Goal: Check status: Check status

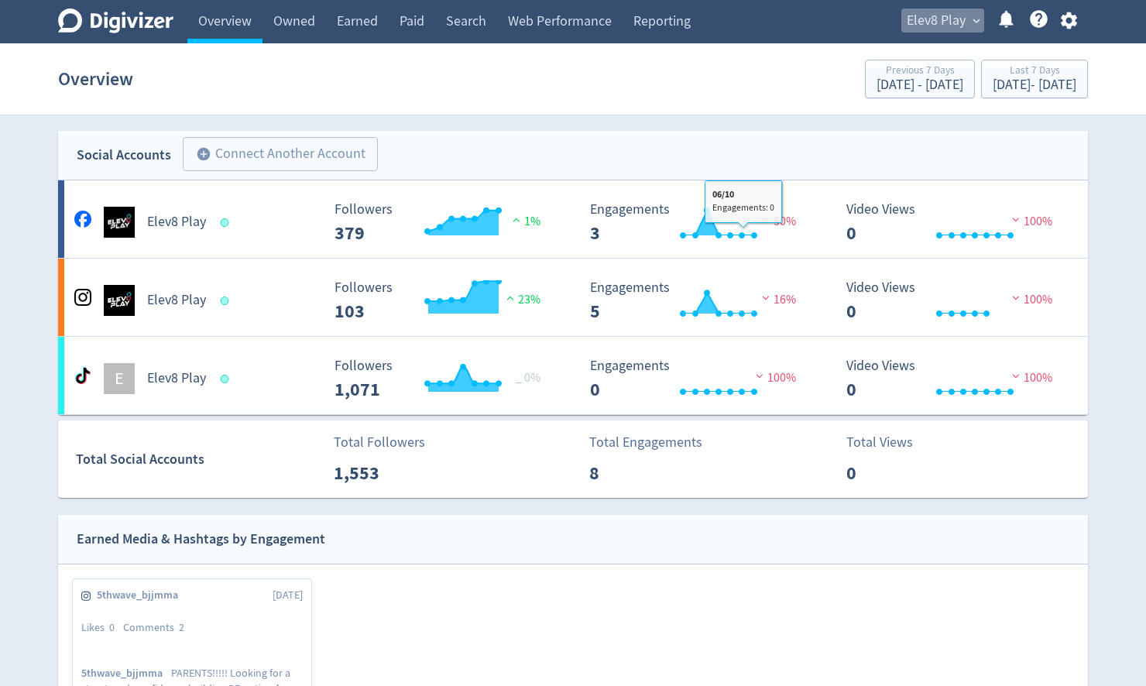
click at [943, 15] on span "Elev8 Play" at bounding box center [936, 21] width 59 height 25
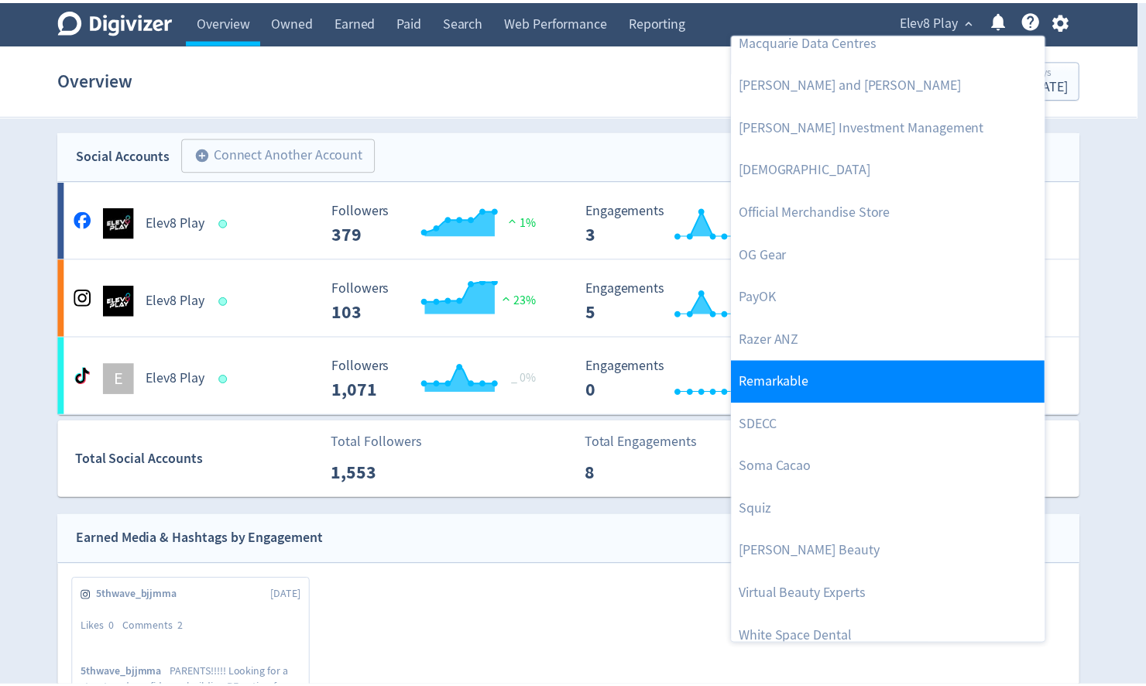
scroll to position [1562, 0]
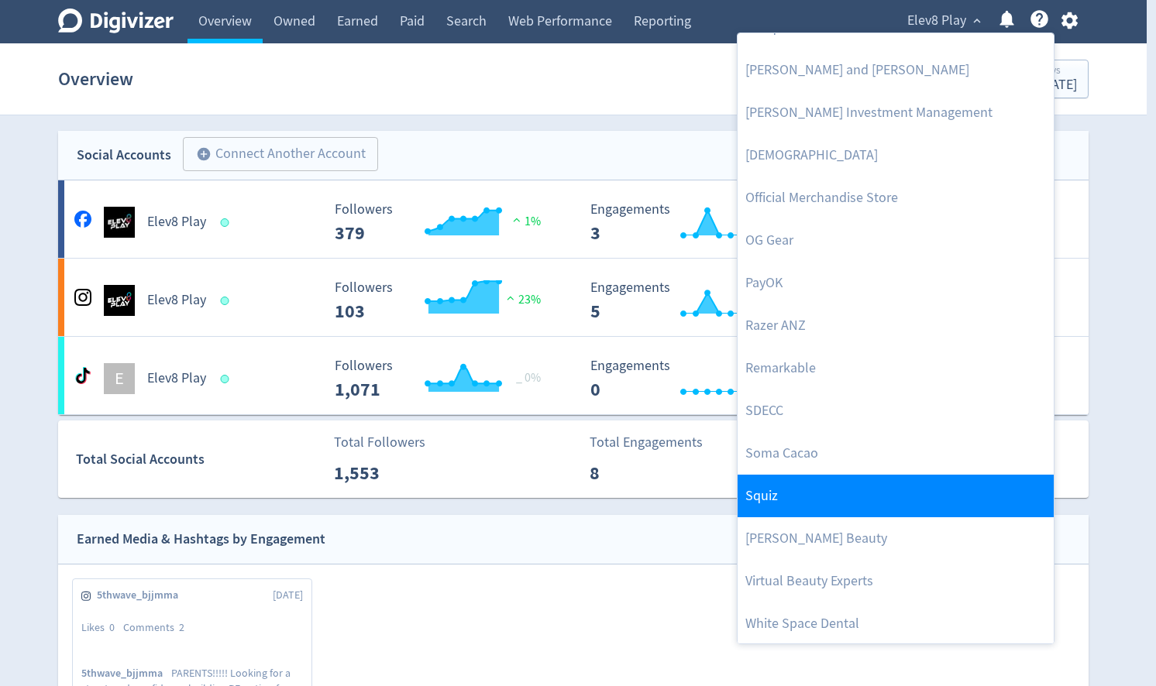
click at [802, 493] on link "Squiz" at bounding box center [895, 496] width 316 height 43
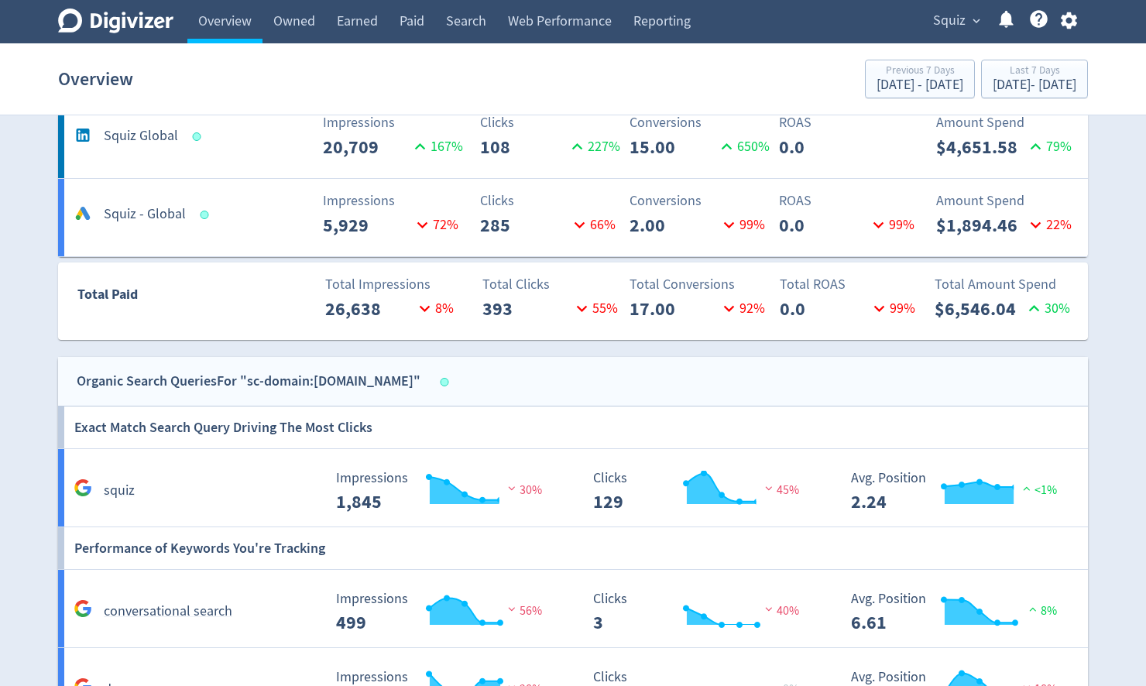
scroll to position [620, 0]
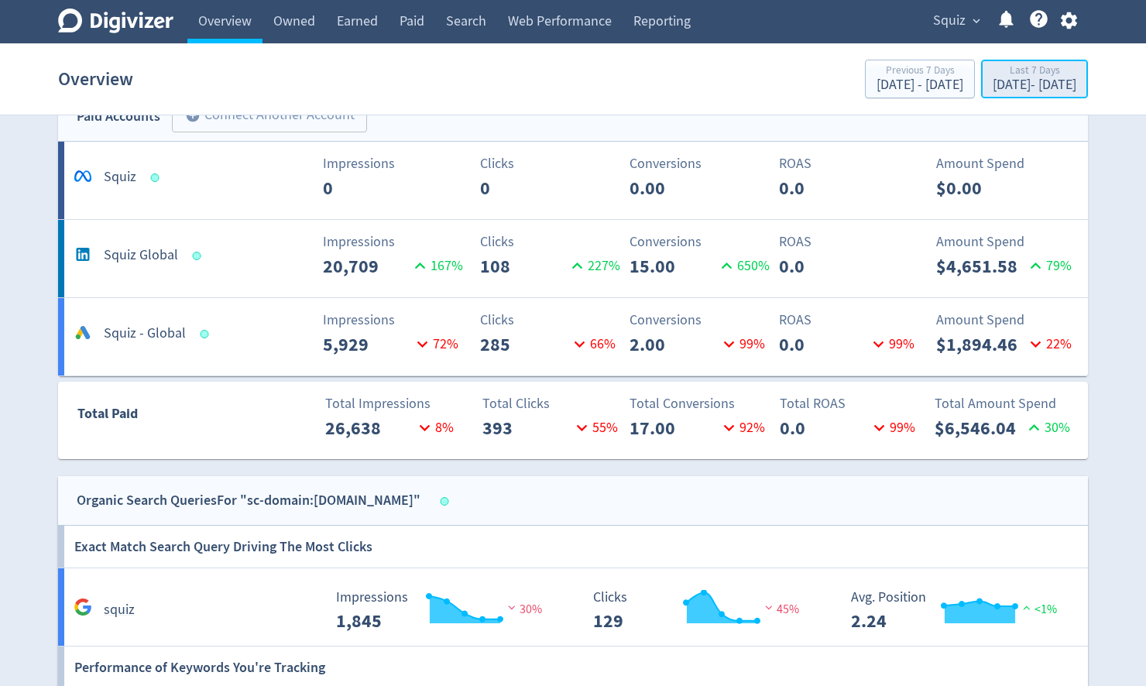
click at [1047, 88] on div "[DATE] - [DATE]" at bounding box center [1035, 85] width 84 height 14
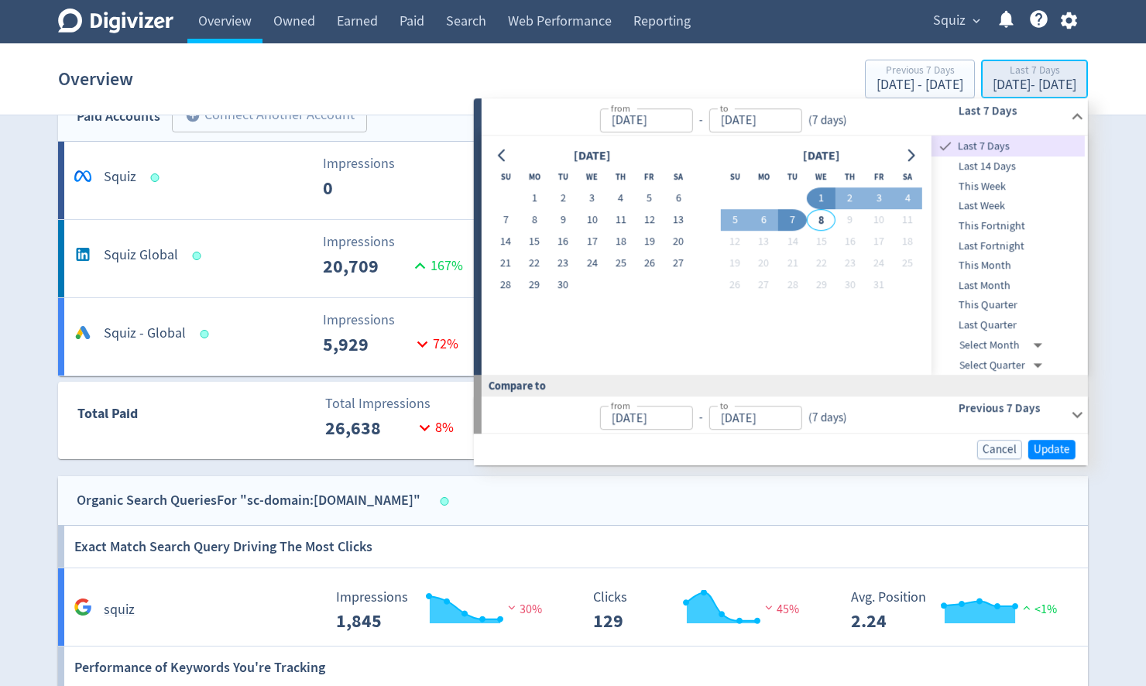
type input "[DATE]"
click at [532, 194] on button "1" at bounding box center [535, 199] width 29 height 22
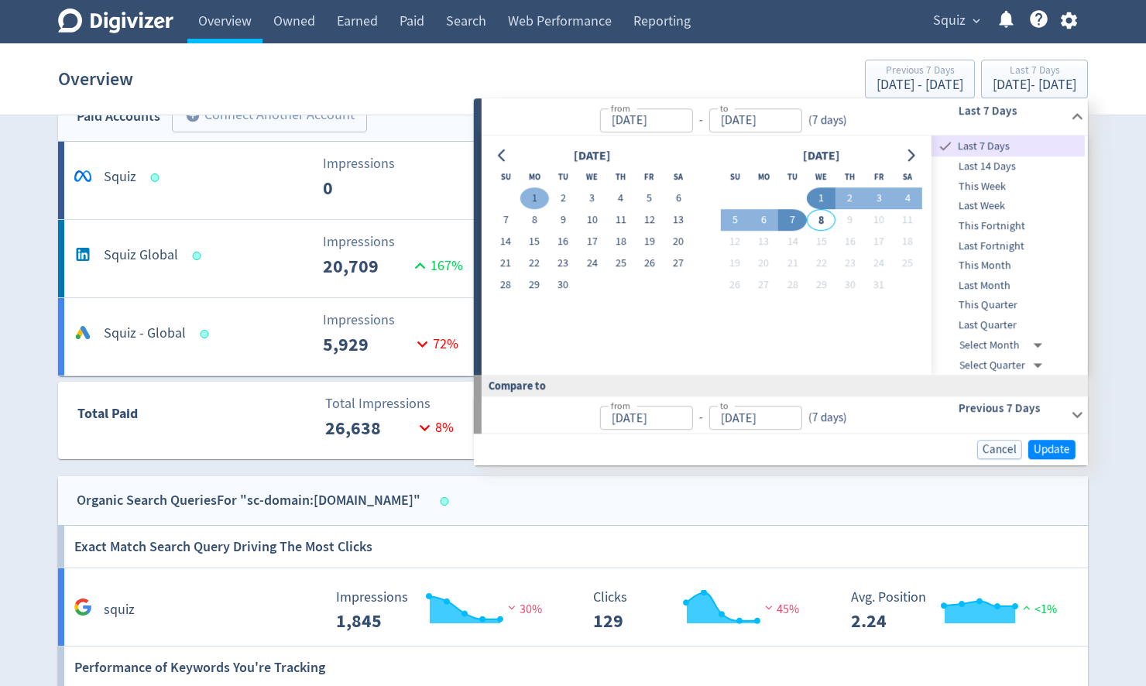
type input "[DATE]"
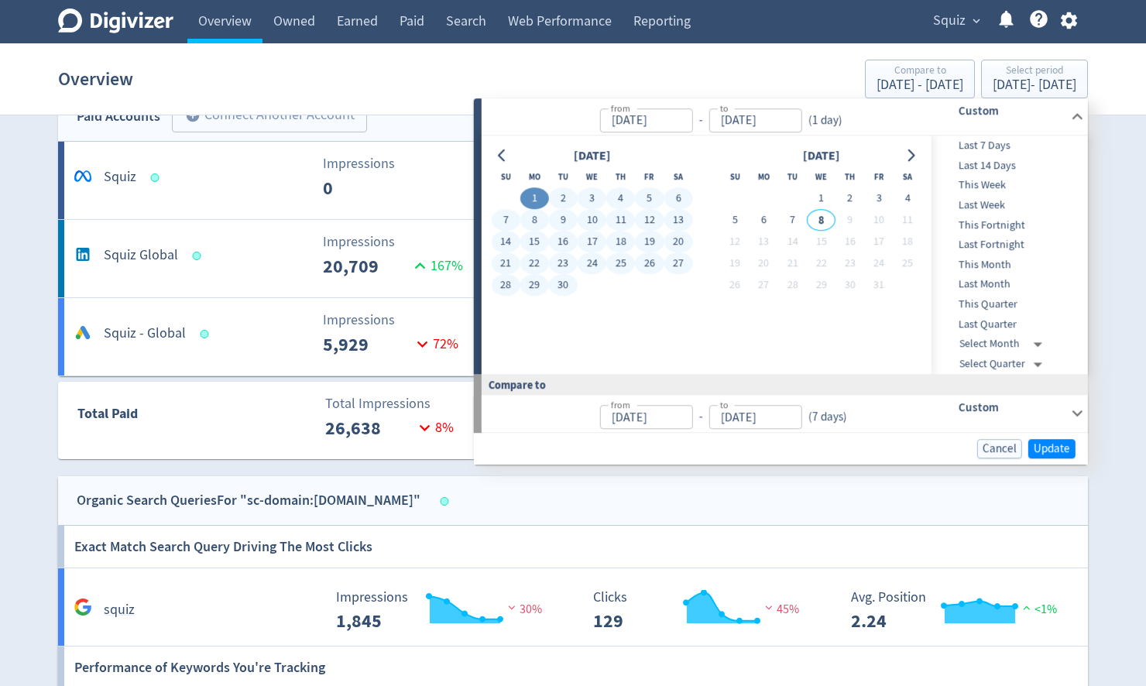
click at [558, 284] on button "30" at bounding box center [563, 286] width 29 height 22
type input "[DATE]"
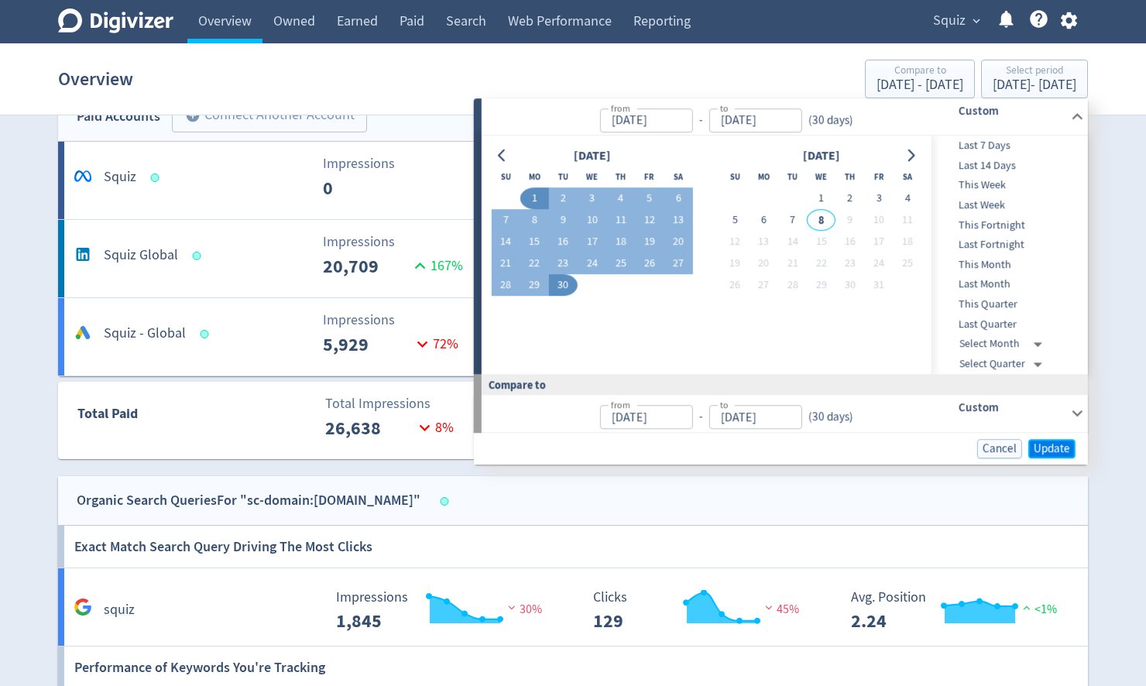
click at [1057, 448] on span "Update" at bounding box center [1052, 449] width 36 height 12
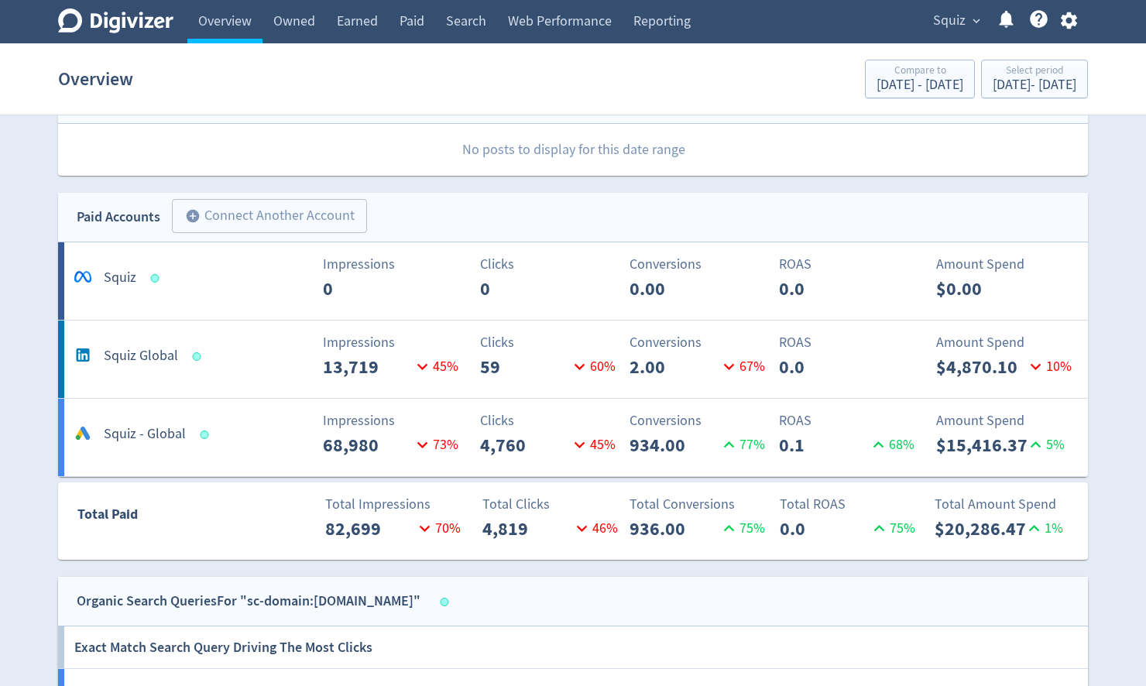
scroll to position [372, 0]
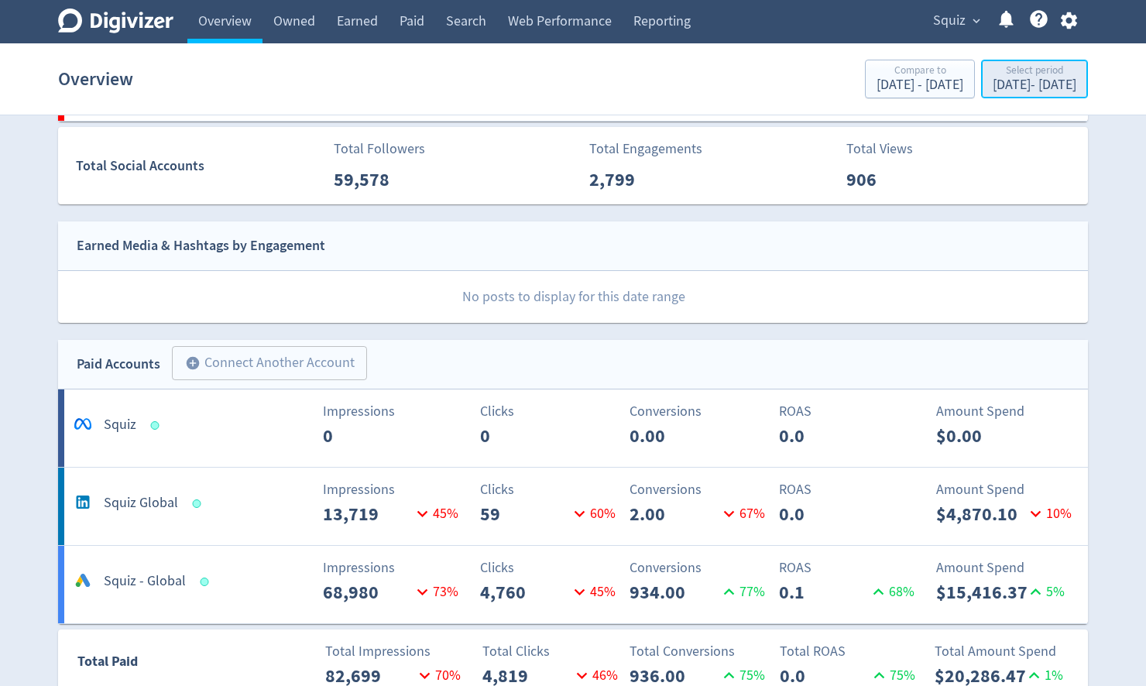
click at [1021, 79] on div "[DATE] - [DATE]" at bounding box center [1035, 85] width 84 height 14
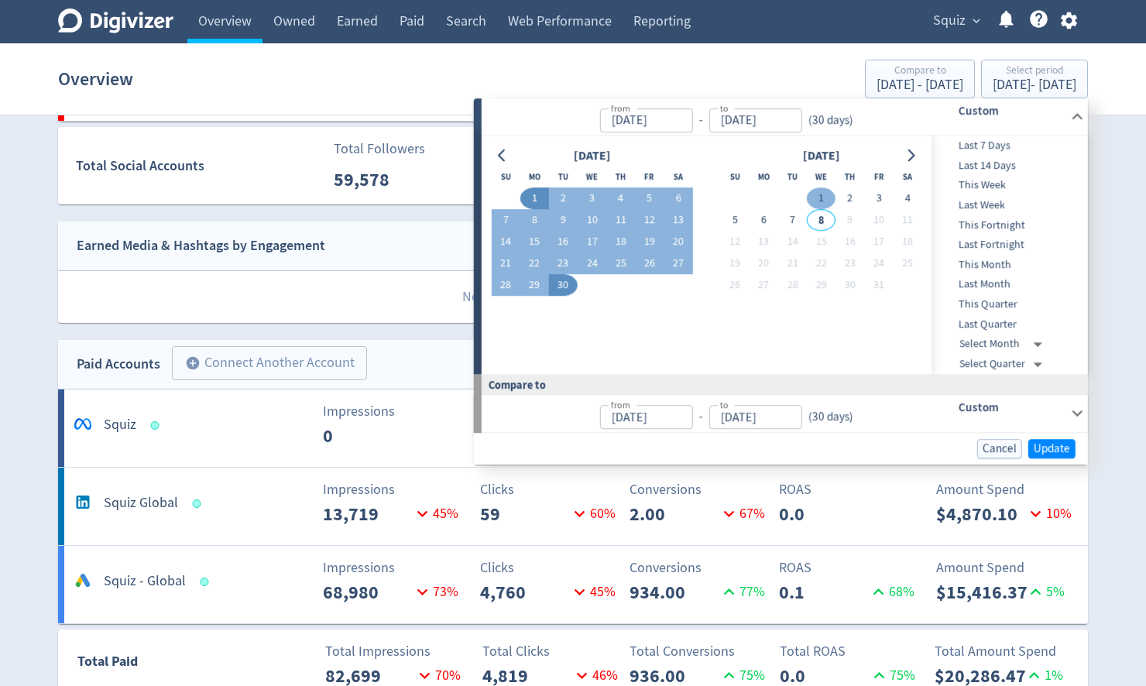
click at [818, 197] on button "1" at bounding box center [821, 199] width 29 height 22
type input "[DATE]"
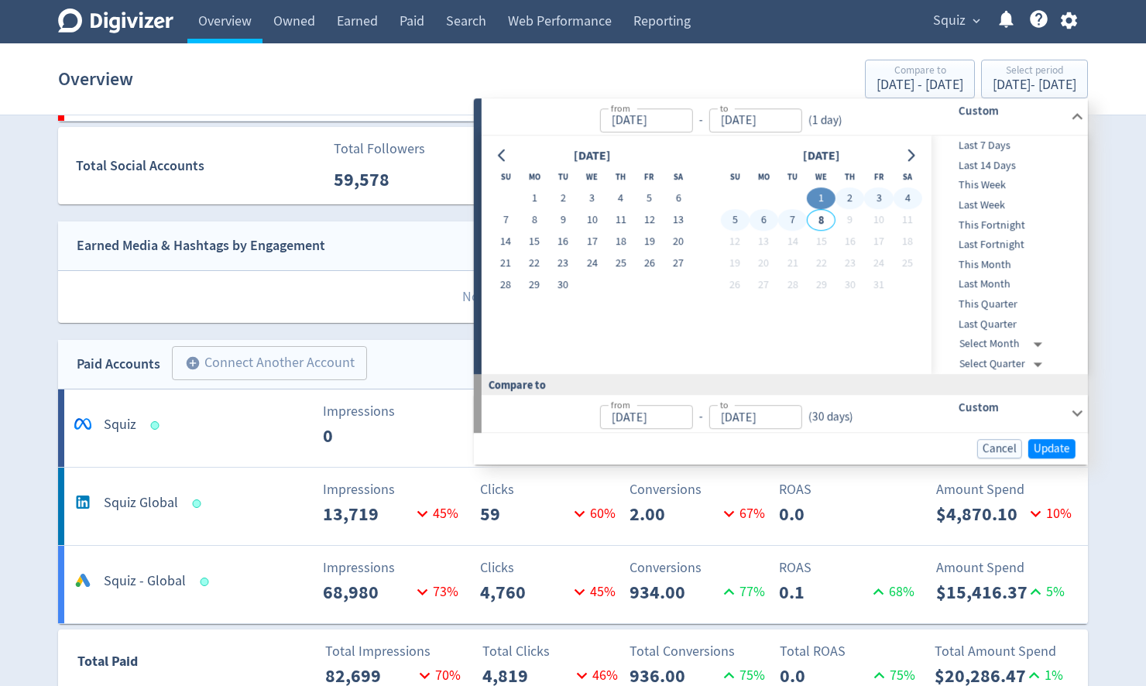
click at [794, 222] on button "7" at bounding box center [792, 221] width 29 height 22
type input "[DATE]"
click at [1050, 460] on div "Cancel Update" at bounding box center [781, 449] width 614 height 32
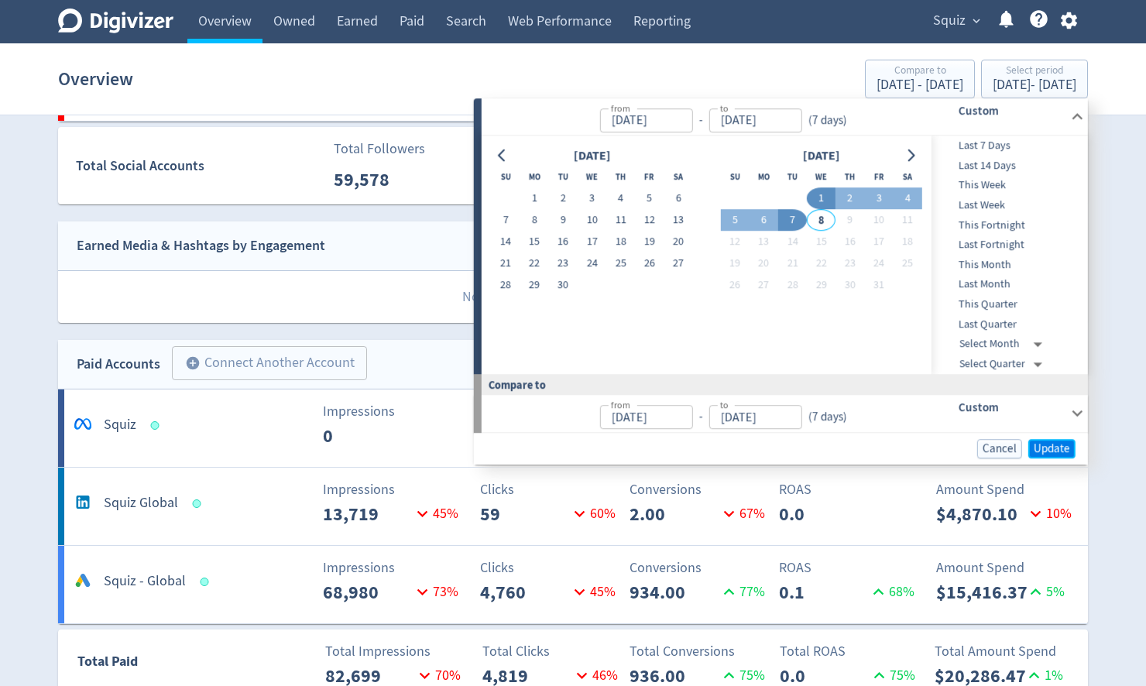
click at [1052, 453] on span "Update" at bounding box center [1052, 449] width 36 height 12
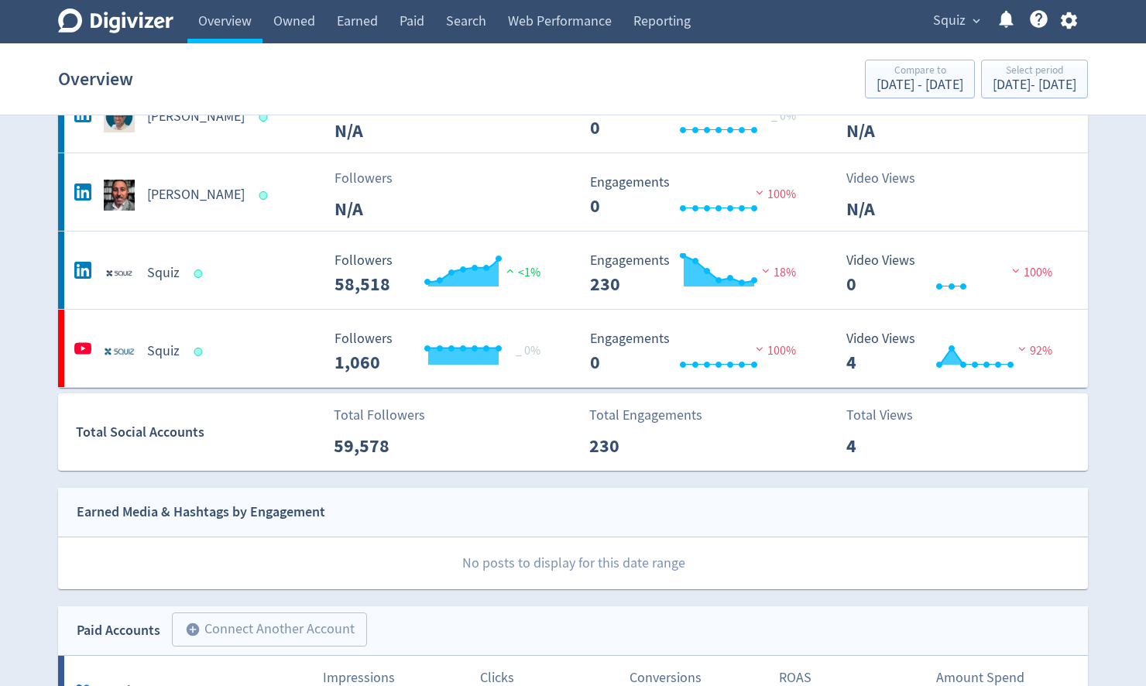
scroll to position [0, 0]
